Goal: Find specific page/section: Find specific page/section

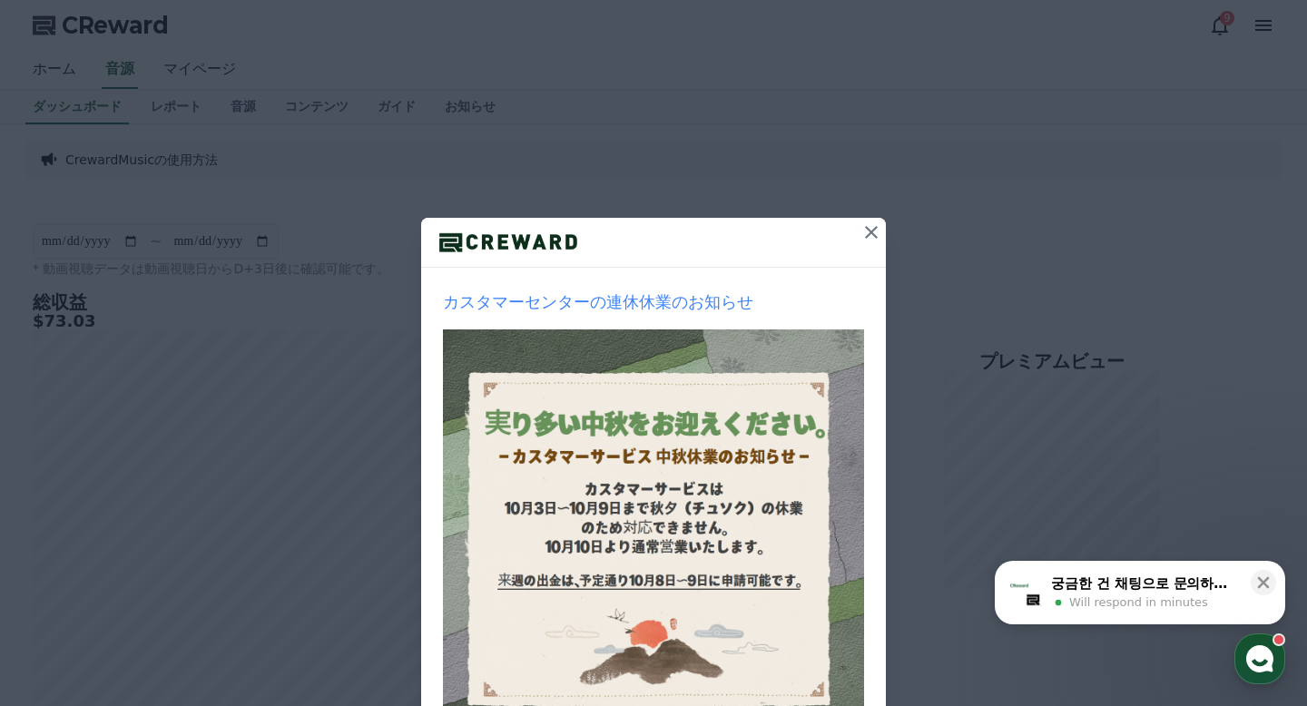
click at [878, 229] on icon at bounding box center [871, 232] width 22 height 22
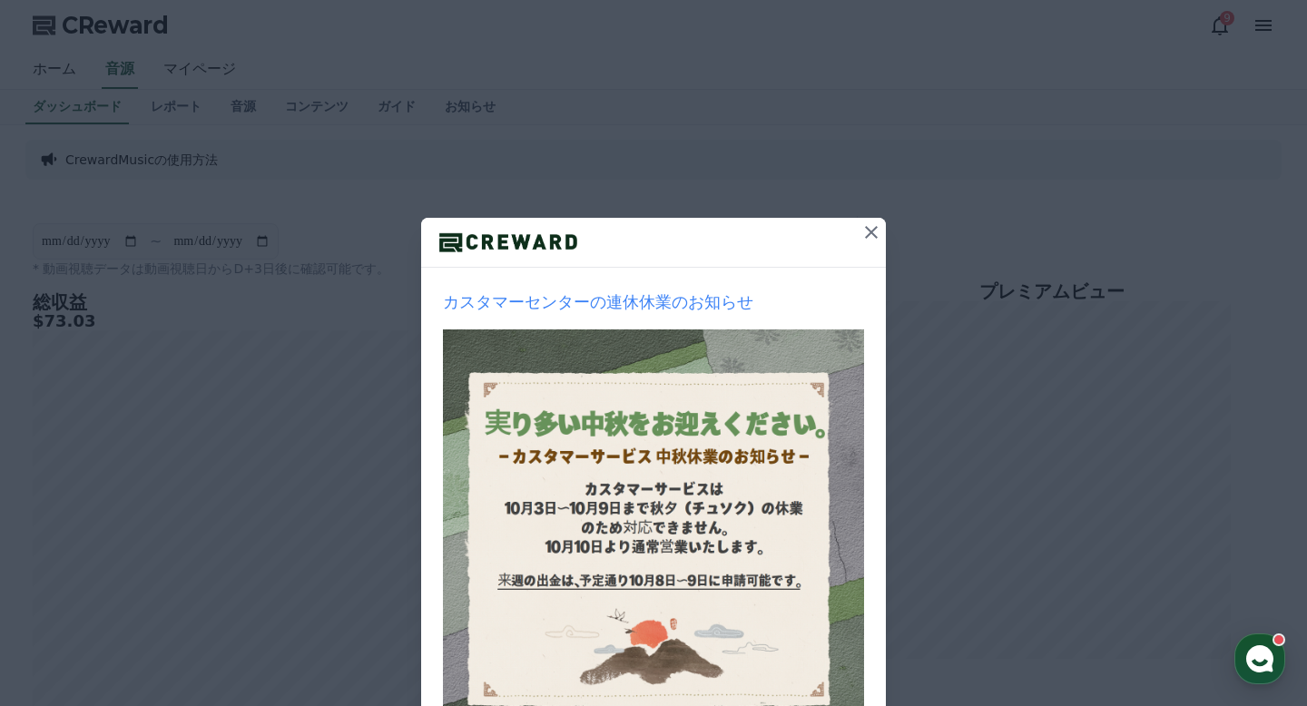
click at [884, 235] on button at bounding box center [871, 232] width 29 height 29
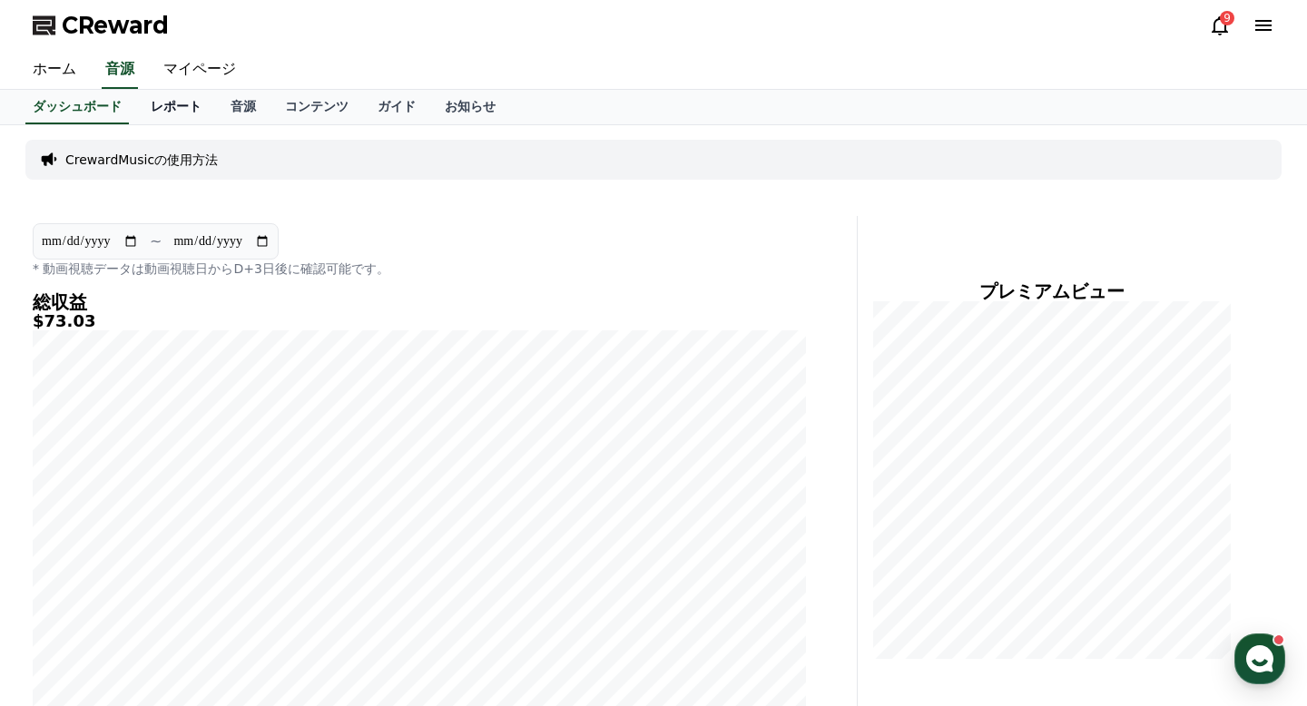
click at [177, 114] on link "レポート" at bounding box center [176, 107] width 80 height 34
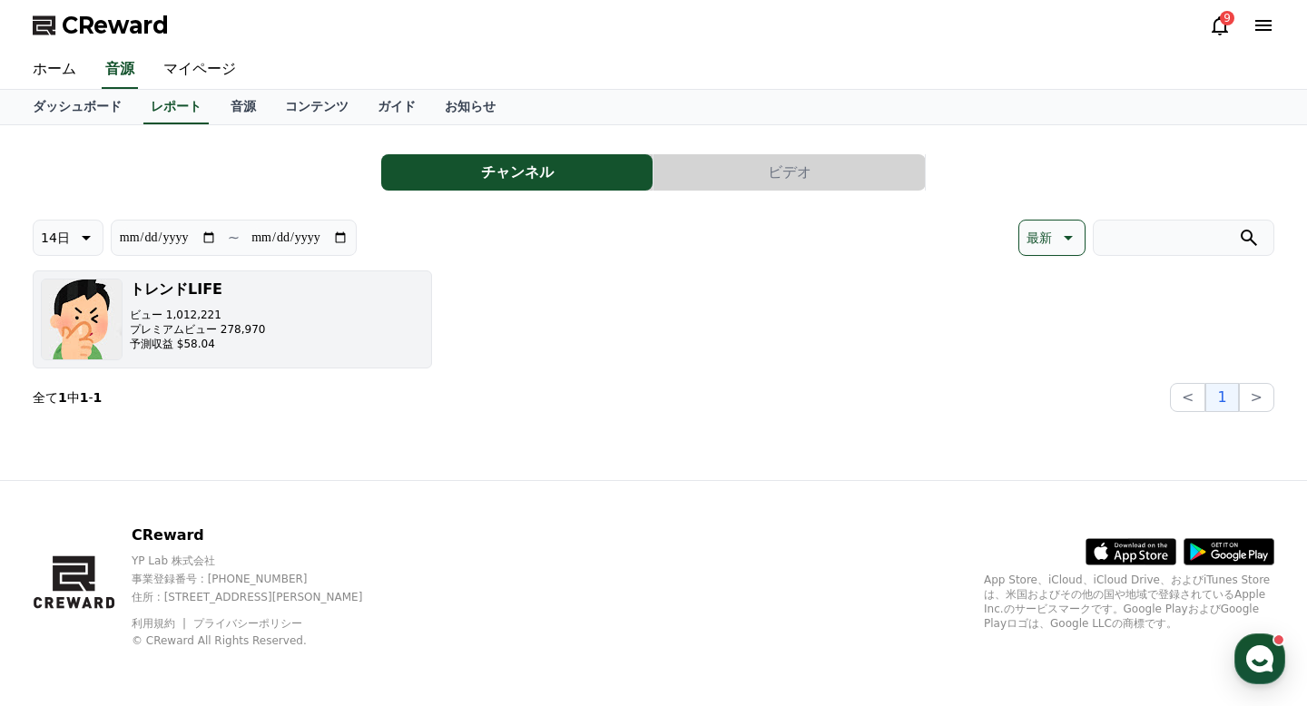
click at [290, 338] on button "トレンドLIFE ビュー 1,012,221 プレミアムビュー 278,970 予測収益 $58.04" at bounding box center [232, 319] width 399 height 98
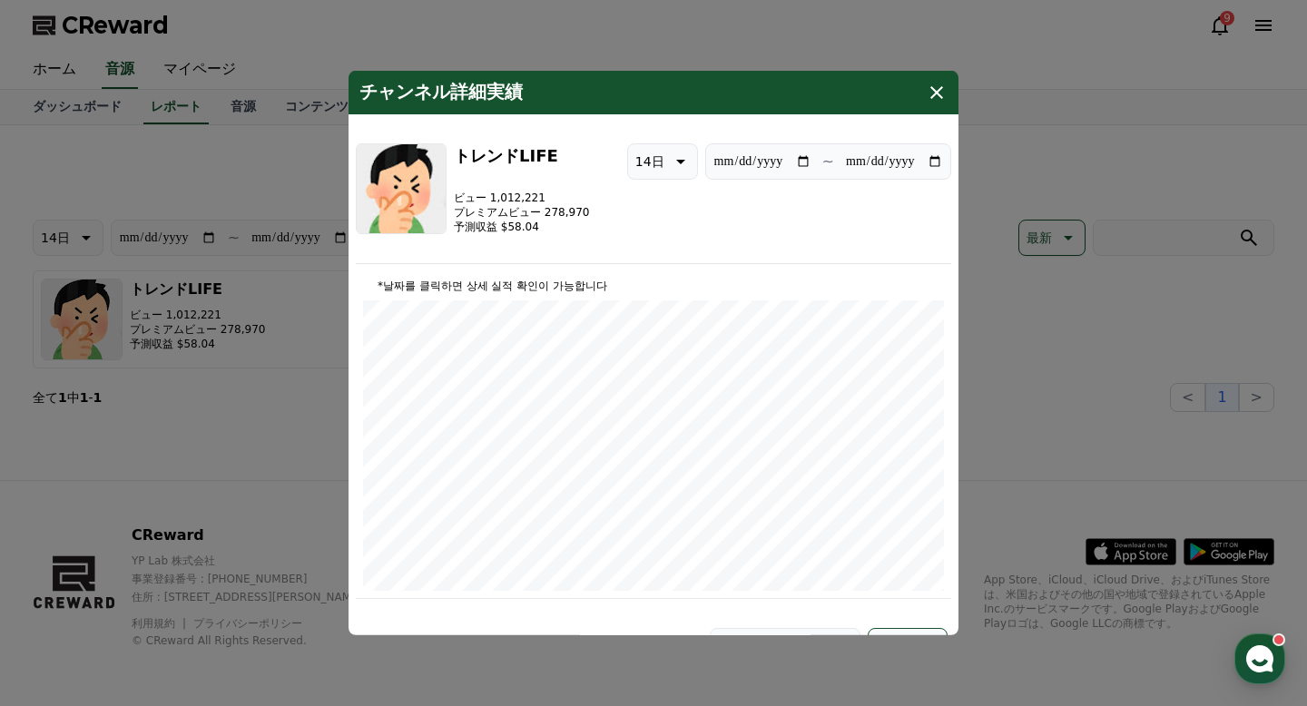
click at [938, 90] on icon "modal" at bounding box center [937, 93] width 22 height 22
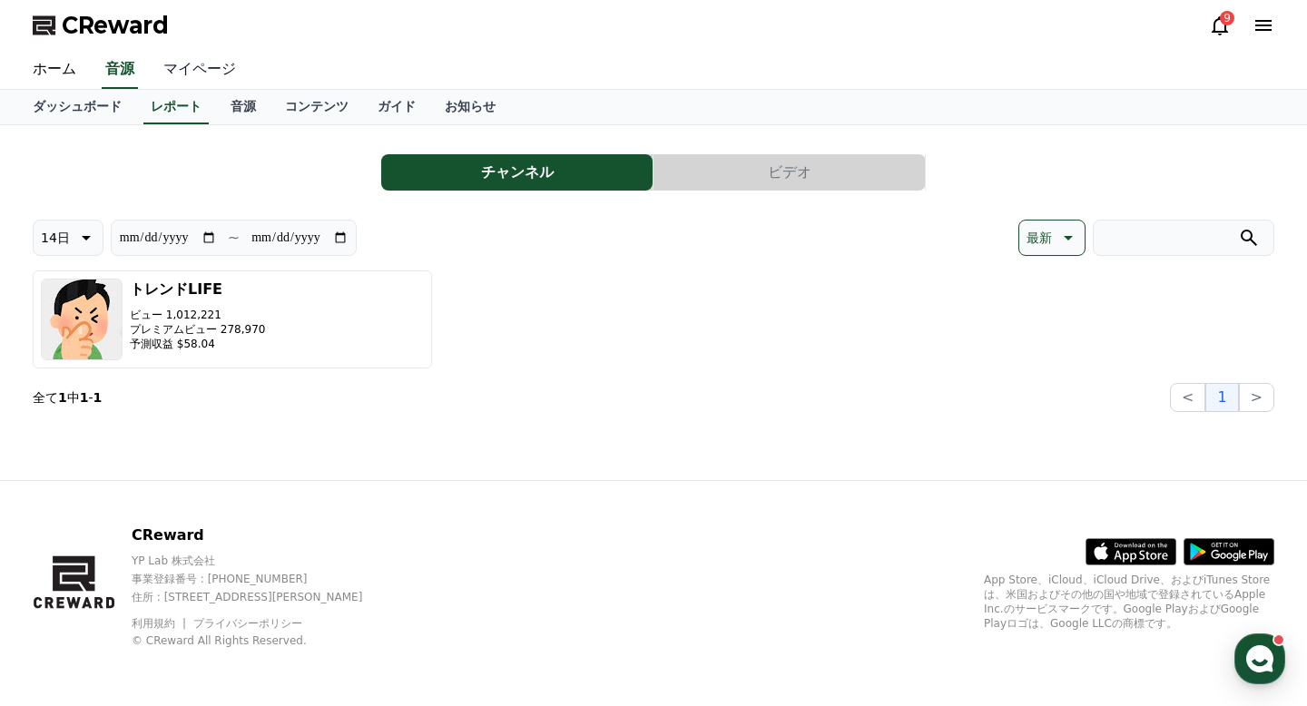
click at [202, 75] on link "マイページ" at bounding box center [200, 70] width 102 height 38
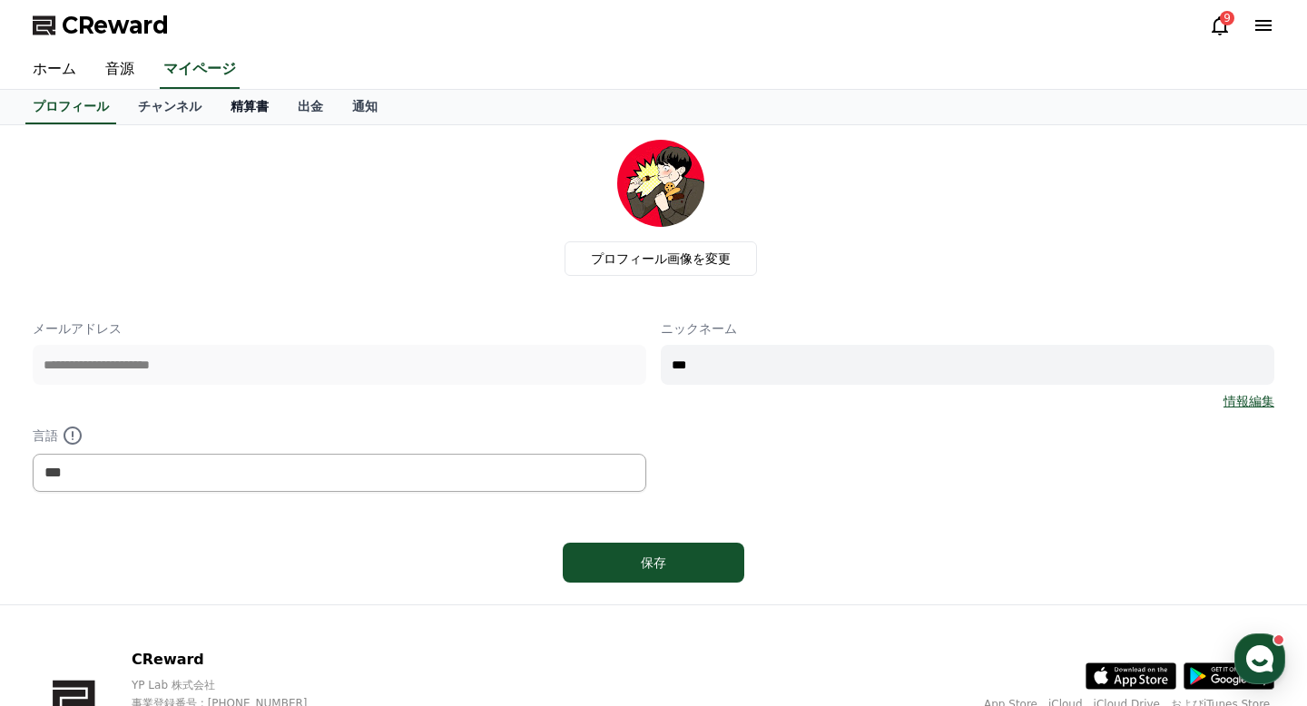
click at [250, 114] on link "精算書" at bounding box center [249, 107] width 67 height 34
